Goal: Find specific page/section: Find specific page/section

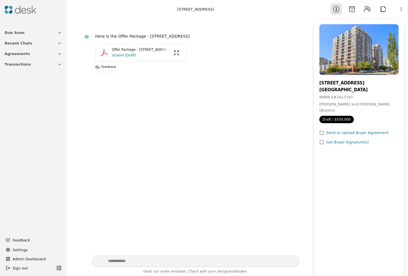
click at [109, 54] on div "Offer Package - [STREET_ADDRESS] Unsent (Draft)" at bounding box center [141, 52] width 84 height 11
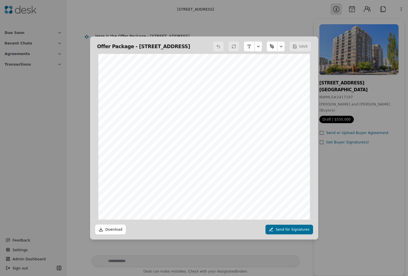
scroll to position [6481, 0]
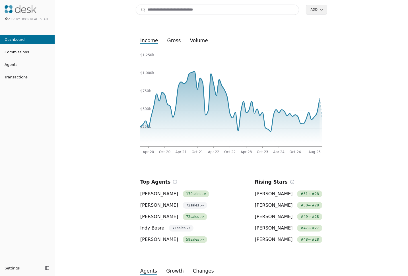
click at [167, 13] on input at bounding box center [217, 10] width 163 height 10
type input "********"
click at [15, 64] on span "Agents" at bounding box center [8, 65] width 17 height 6
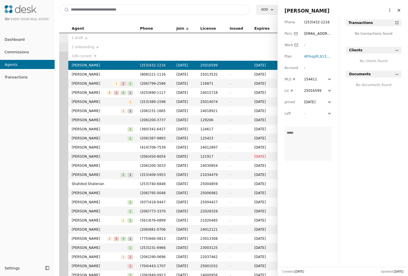
click at [154, 12] on input at bounding box center [154, 10] width 191 height 10
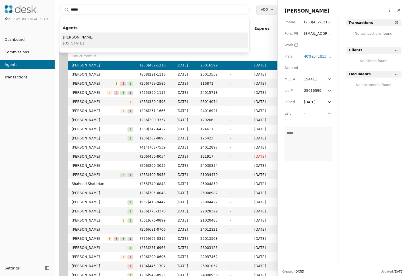
type input "*****"
click at [149, 40] on div "[PERSON_NAME] [US_STATE]" at bounding box center [155, 39] width 188 height 15
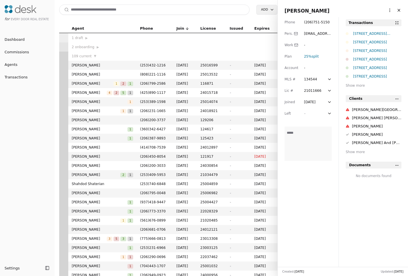
click at [357, 86] on div "Show more" at bounding box center [374, 86] width 56 height 6
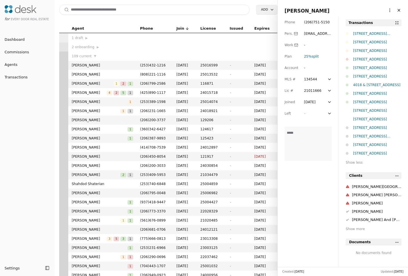
click at [375, 120] on div "[STREET_ADDRESS]" at bounding box center [377, 119] width 48 height 6
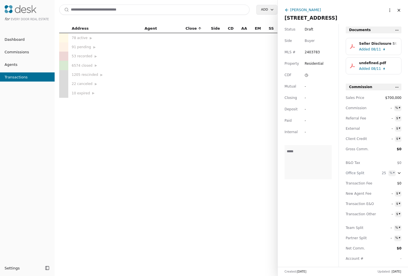
click at [388, 12] on html "for Every Door Real Estate Dashboard Commissions Agents Transactions Settings T…" at bounding box center [204, 138] width 408 height 276
click at [377, 33] on div "Transaction URL" at bounding box center [370, 31] width 44 height 9
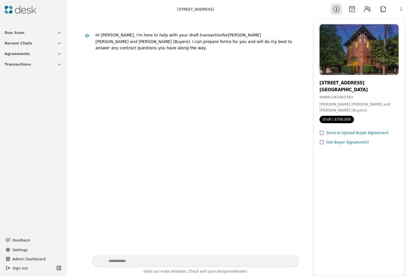
click at [353, 9] on button "Calendar" at bounding box center [352, 8] width 11 height 11
click at [354, 7] on button "Calendar" at bounding box center [352, 8] width 11 height 11
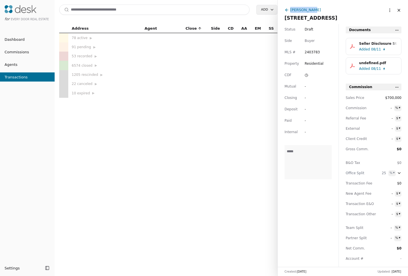
drag, startPoint x: 317, startPoint y: 11, endPoint x: 289, endPoint y: 15, distance: 28.1
click at [291, 11] on div "Orion Brown" at bounding box center [337, 10] width 105 height 7
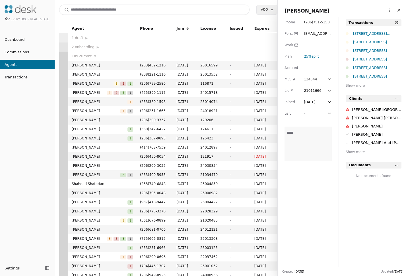
scroll to position [9, 0]
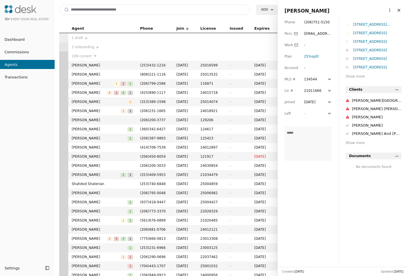
click at [355, 76] on div "Show more" at bounding box center [374, 76] width 56 height 6
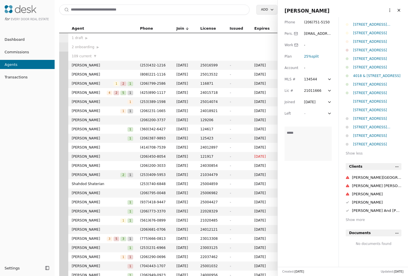
click at [367, 109] on div "[STREET_ADDRESS]" at bounding box center [377, 110] width 48 height 6
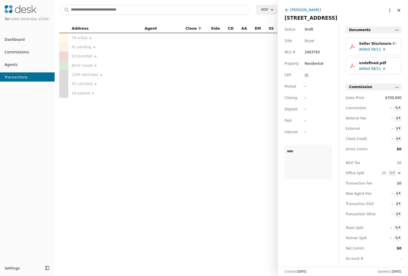
drag, startPoint x: 285, startPoint y: 18, endPoint x: 392, endPoint y: 18, distance: 106.8
click at [338, 18] on span "[STREET_ADDRESS]" at bounding box center [311, 18] width 53 height 6
click at [348, 18] on input "**********" at bounding box center [343, 18] width 117 height 6
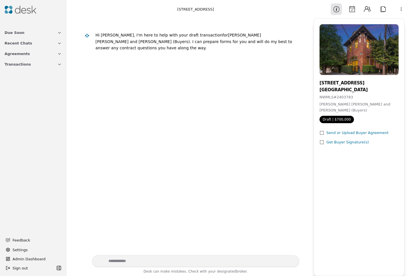
click at [352, 5] on button "Calendar" at bounding box center [352, 8] width 11 height 11
